Goal: Task Accomplishment & Management: Manage account settings

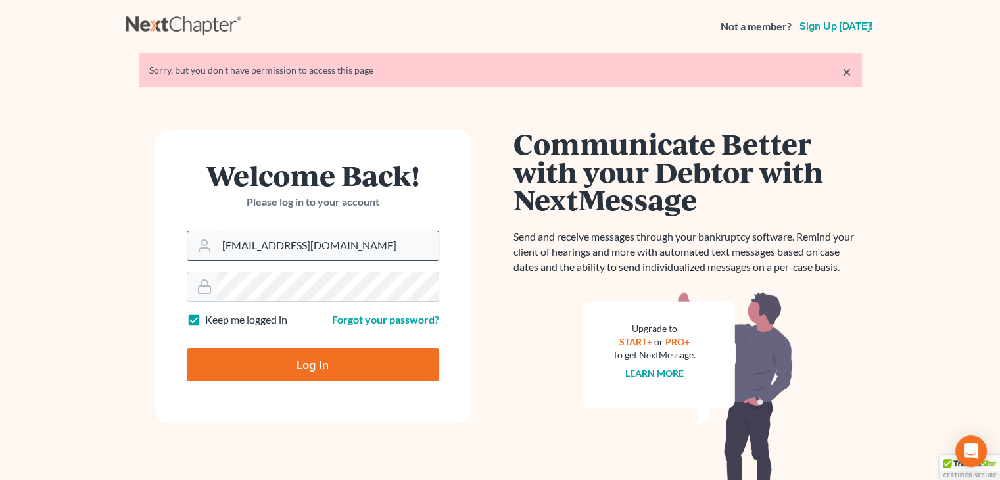
click at [306, 243] on input "[EMAIL_ADDRESS][DOMAIN_NAME]" at bounding box center [327, 245] width 221 height 29
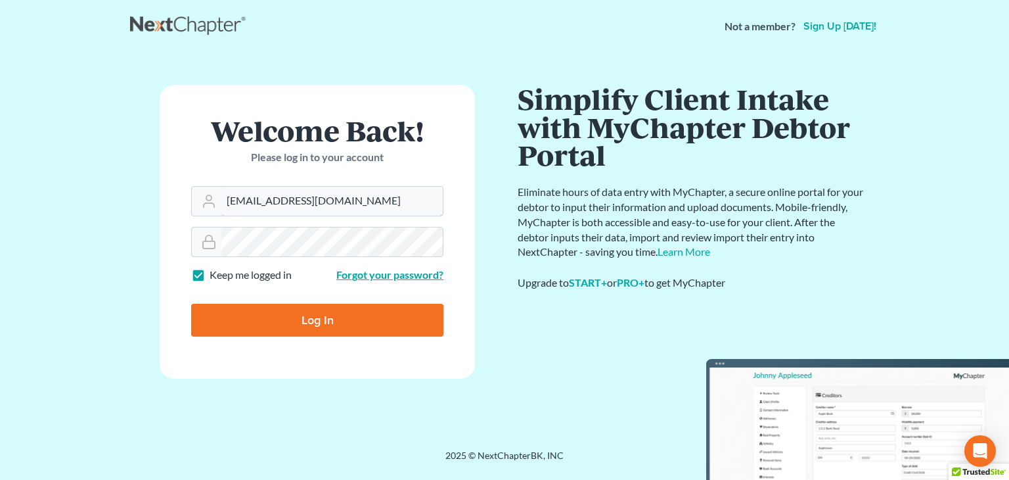
type input "[PERSON_NAME][EMAIL_ADDRESS][DOMAIN_NAME]"
click at [304, 318] on input "Log In" at bounding box center [317, 320] width 252 height 33
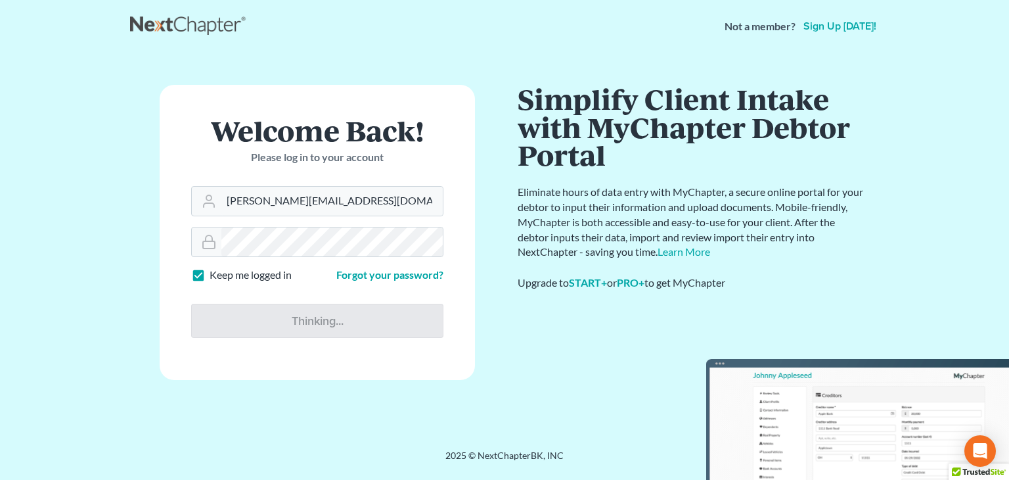
type input "Thinking..."
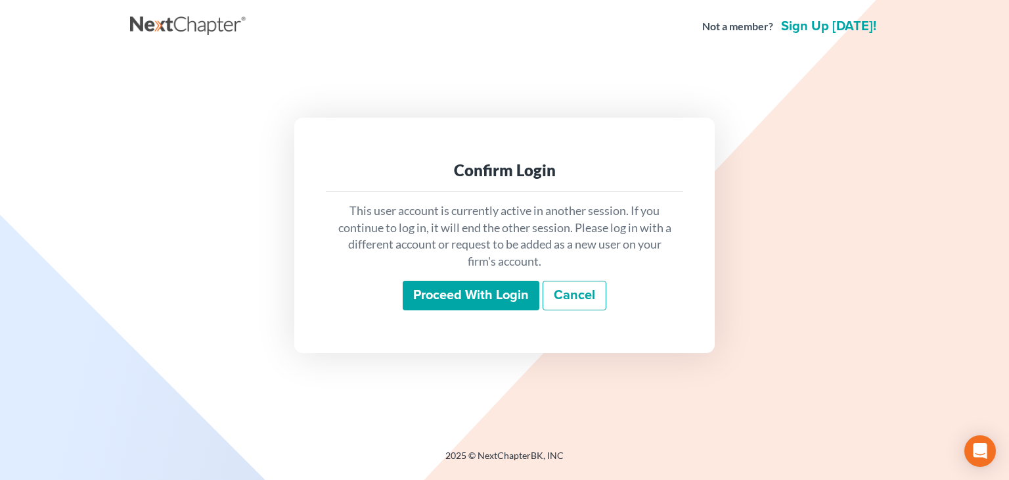
click at [490, 297] on input "Proceed with login" at bounding box center [471, 296] width 137 height 30
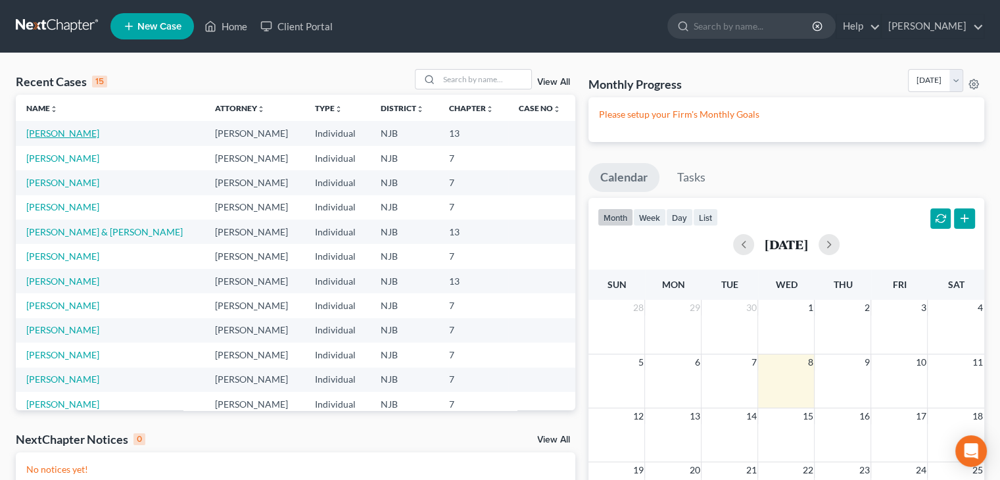
click at [58, 134] on link "Murray, Diana" at bounding box center [62, 132] width 73 height 11
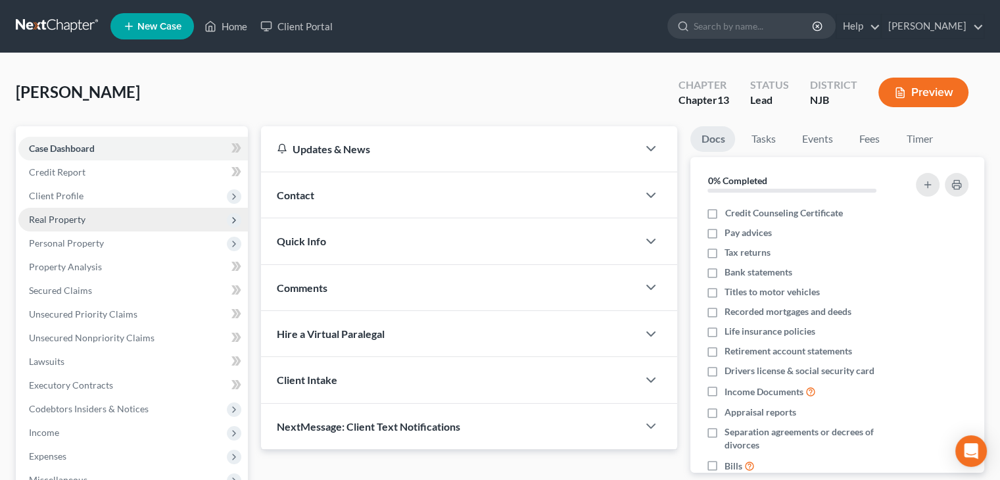
click at [65, 220] on span "Real Property" at bounding box center [57, 219] width 57 height 11
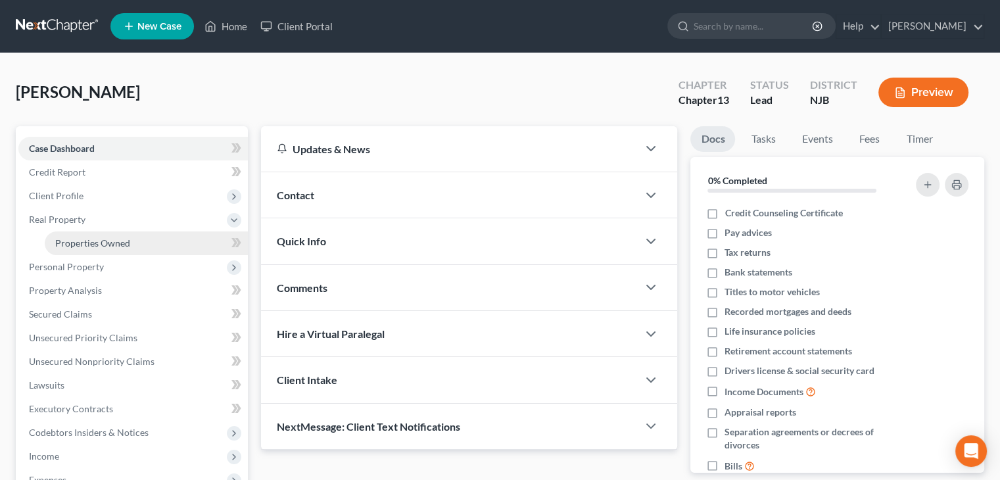
click at [81, 246] on span "Properties Owned" at bounding box center [92, 242] width 75 height 11
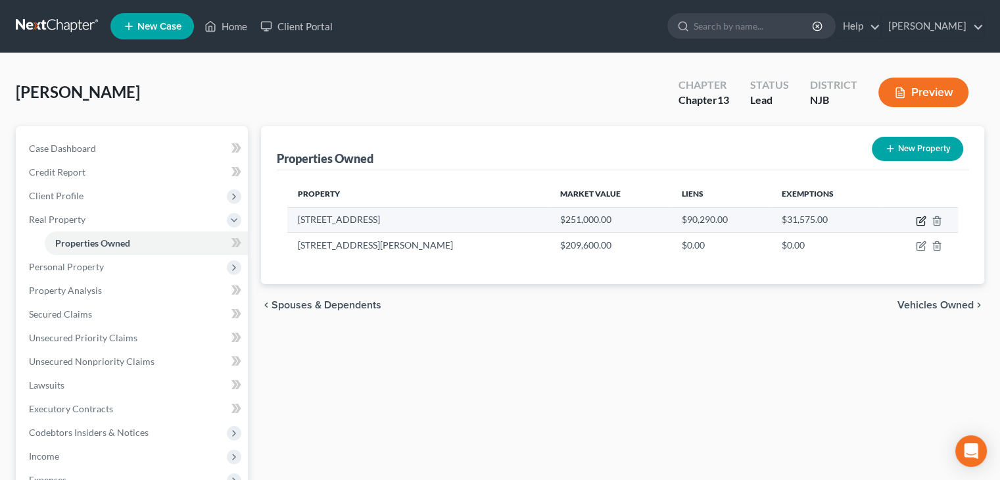
click at [919, 218] on icon "button" at bounding box center [920, 221] width 11 height 11
select select "33"
select select "5"
select select "0"
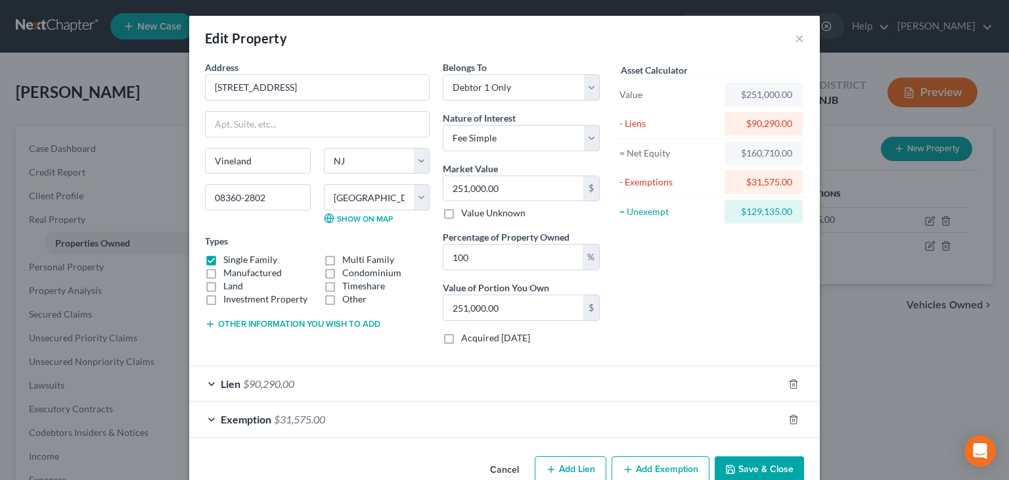
click at [223, 382] on span "Lien" at bounding box center [231, 383] width 20 height 12
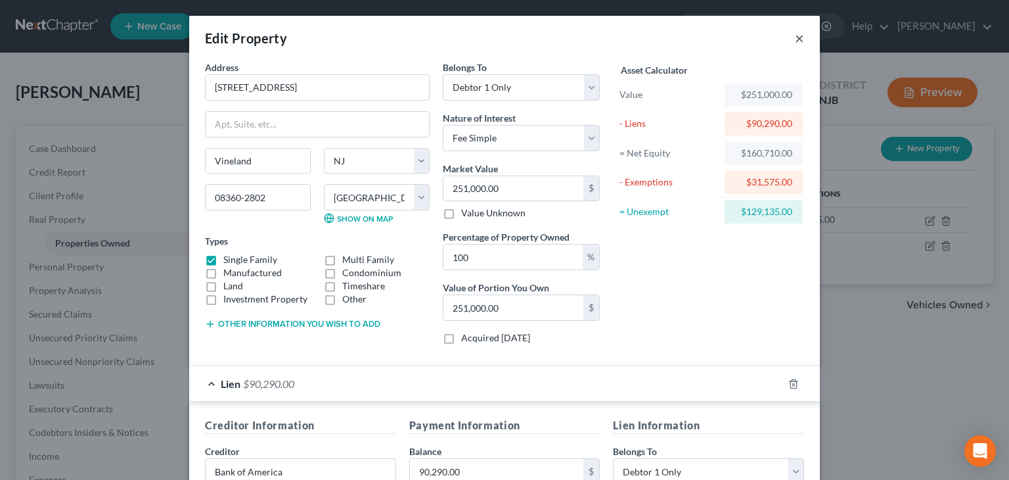
click at [797, 39] on button "×" at bounding box center [799, 38] width 9 height 16
